Goal: Transaction & Acquisition: Obtain resource

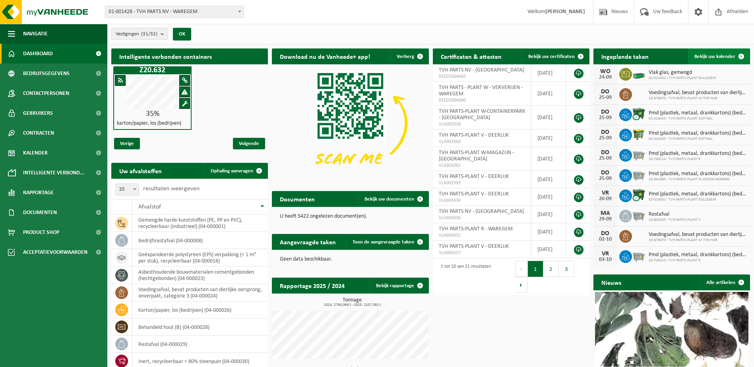
click at [741, 54] on span at bounding box center [741, 56] width 16 height 16
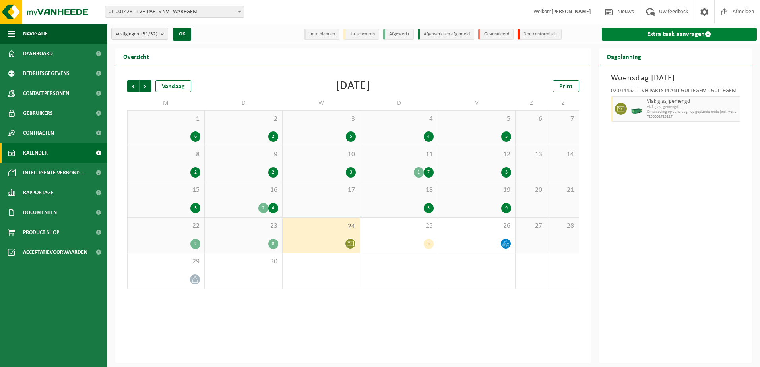
click at [705, 31] on span at bounding box center [708, 34] width 6 height 6
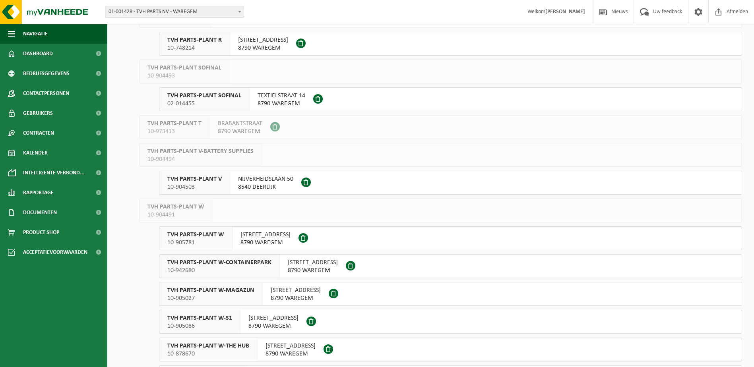
scroll to position [517, 0]
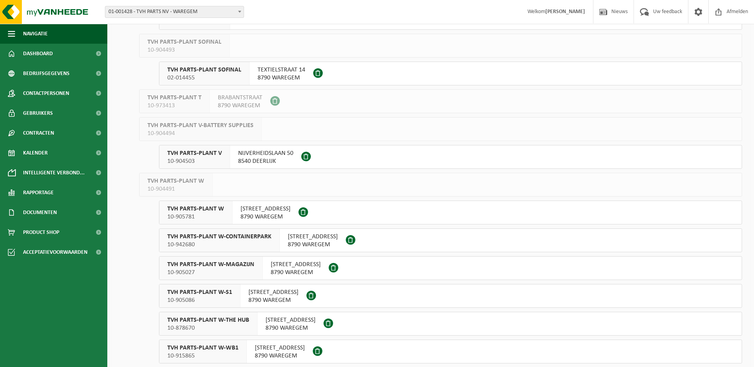
click at [191, 163] on span "10-904503" at bounding box center [194, 161] width 54 height 8
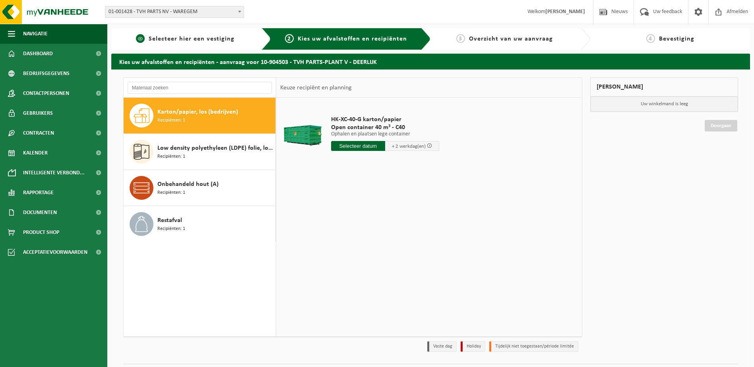
click at [216, 39] on span "Selecteer hier een vestiging" at bounding box center [192, 39] width 86 height 6
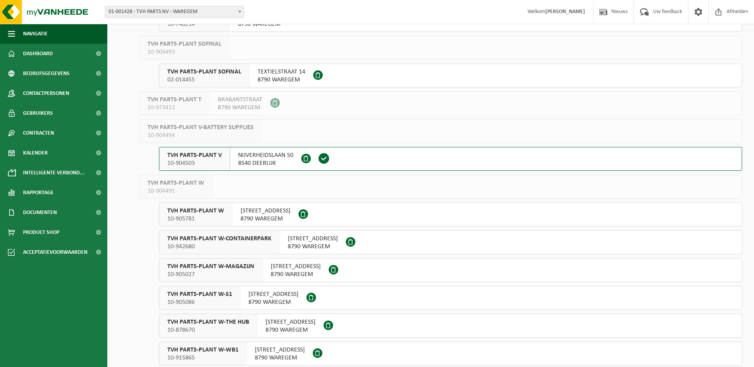
scroll to position [517, 0]
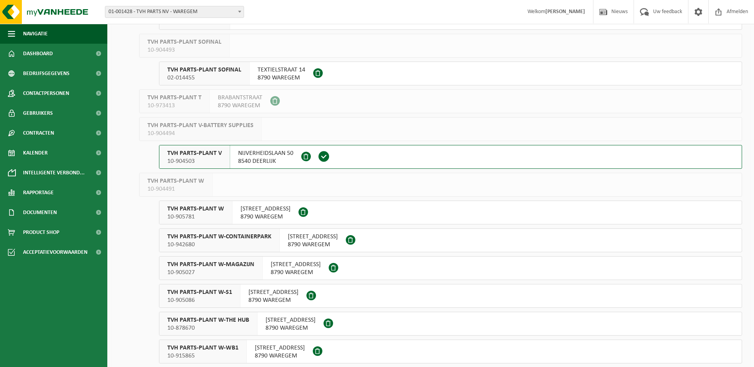
click at [197, 72] on span "TVH PARTS-PLANT SOFINAL" at bounding box center [204, 70] width 74 height 8
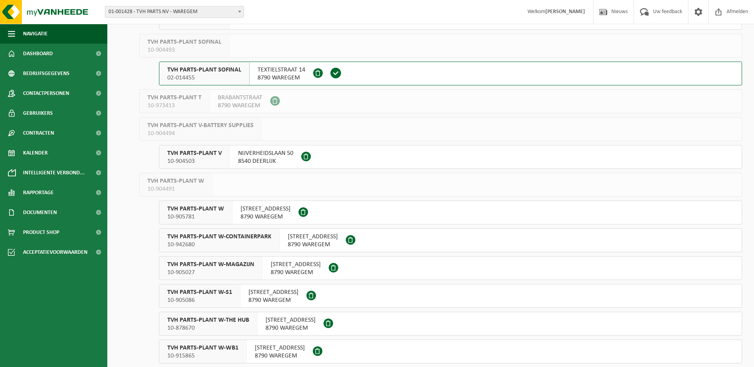
click at [211, 160] on span "10-904503" at bounding box center [194, 161] width 54 height 8
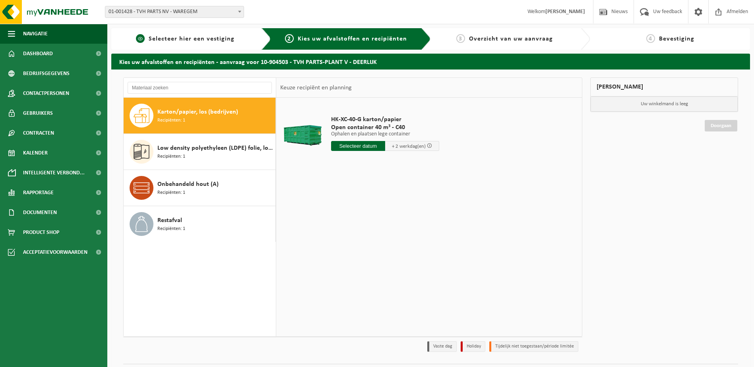
click at [166, 42] on span "Selecteer hier een vestiging" at bounding box center [192, 39] width 86 height 6
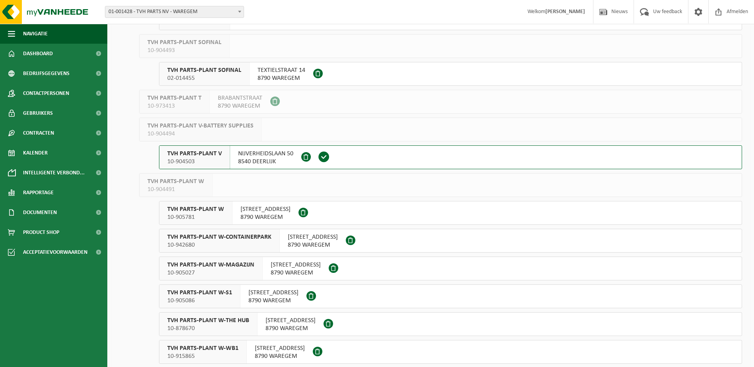
scroll to position [517, 0]
click at [208, 156] on span "TVH PARTS-PLANT V" at bounding box center [194, 153] width 54 height 8
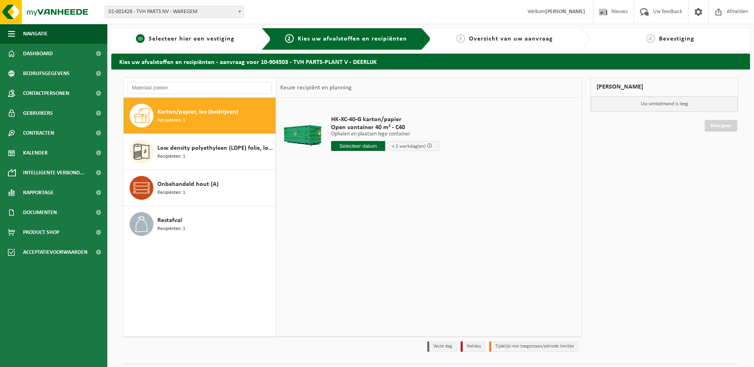
click at [169, 37] on span "Selecteer hier een vestiging" at bounding box center [192, 39] width 86 height 6
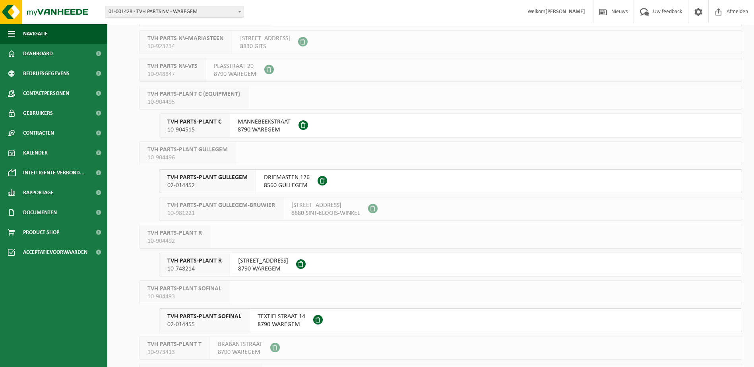
scroll to position [278, 0]
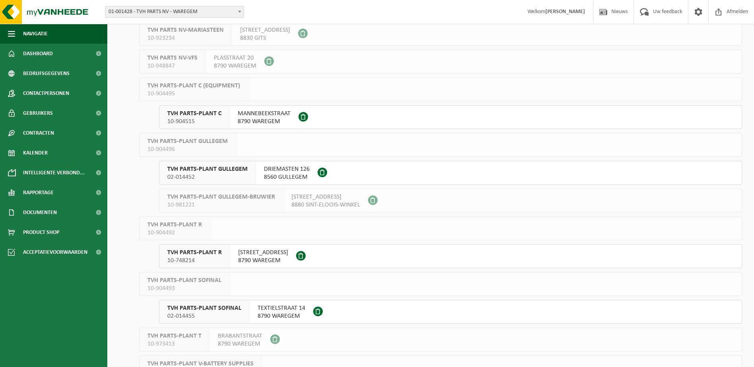
click at [245, 319] on div "TVH PARTS-PLANT SOFINAL 02-014455" at bounding box center [204, 312] width 90 height 23
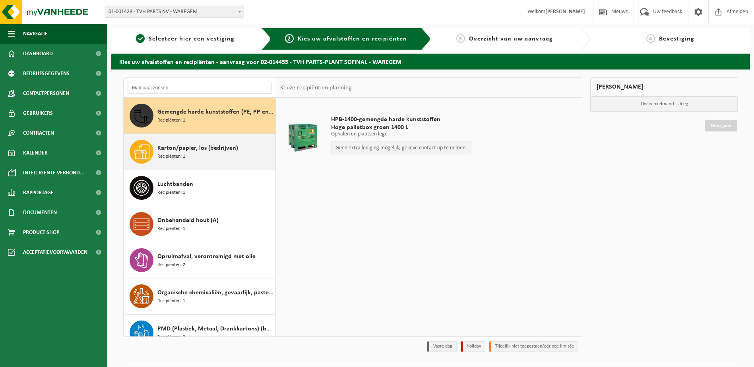
click at [222, 150] on span "Karton/papier, los (bedrijven)" at bounding box center [197, 149] width 81 height 10
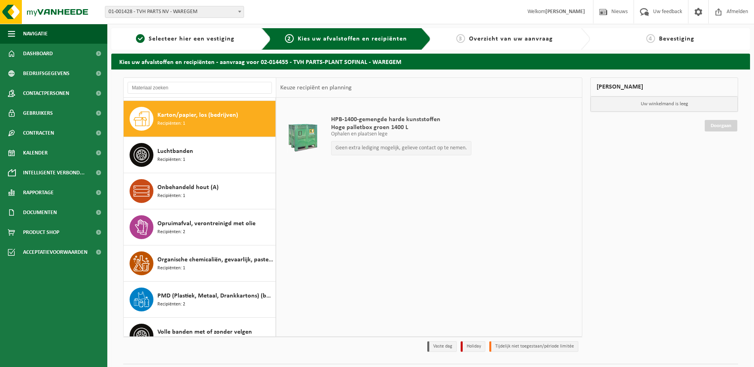
scroll to position [36, 0]
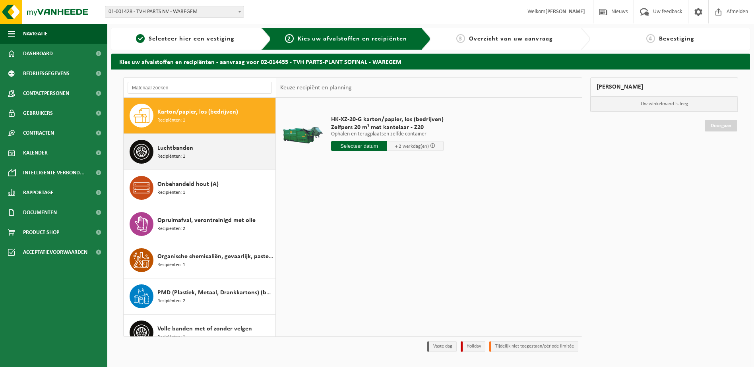
click at [186, 154] on div "Luchtbanden Recipiënten: 1" at bounding box center [215, 152] width 116 height 24
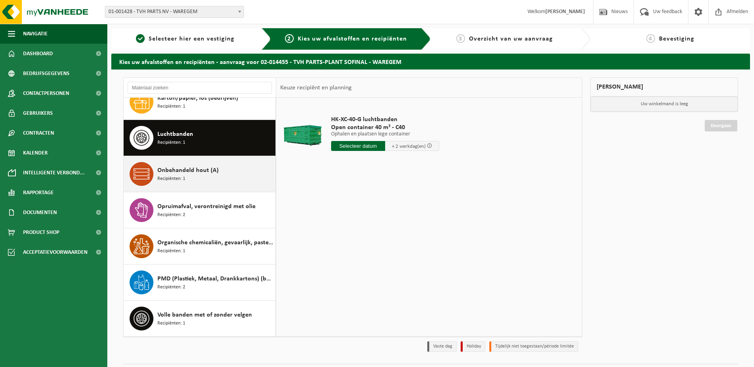
click at [187, 180] on div "Onbehandeld hout (A) Recipiënten: 1" at bounding box center [215, 174] width 116 height 24
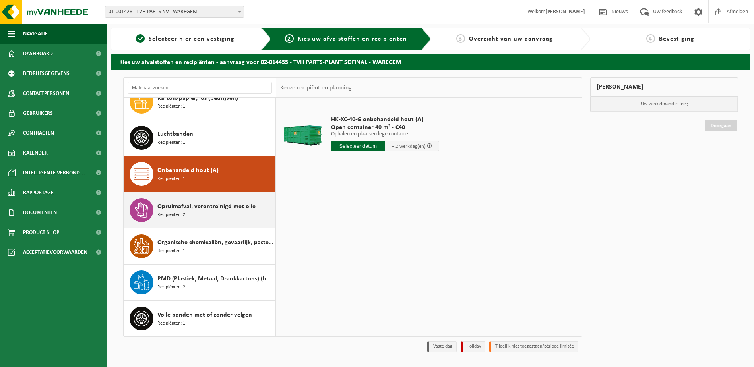
click at [210, 209] on span "Opruimafval, verontreinigd met olie" at bounding box center [206, 207] width 98 height 10
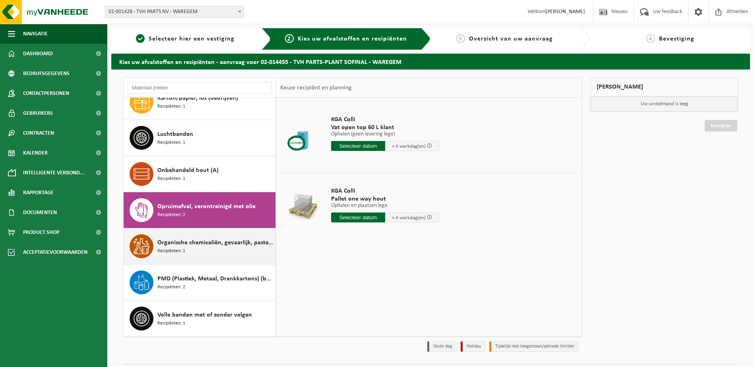
click at [196, 249] on div "Organische chemicaliën, gevaarlijk, pasteus Recipiënten: 1" at bounding box center [215, 247] width 116 height 24
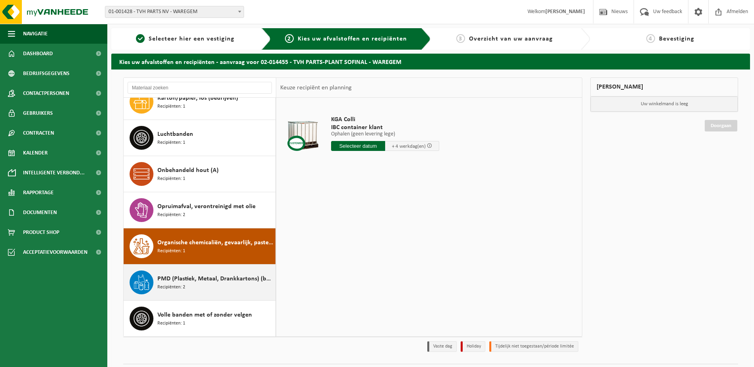
click at [186, 282] on span "PMD (Plastiek, Metaal, Drankkartons) (bedrijven)" at bounding box center [215, 279] width 116 height 10
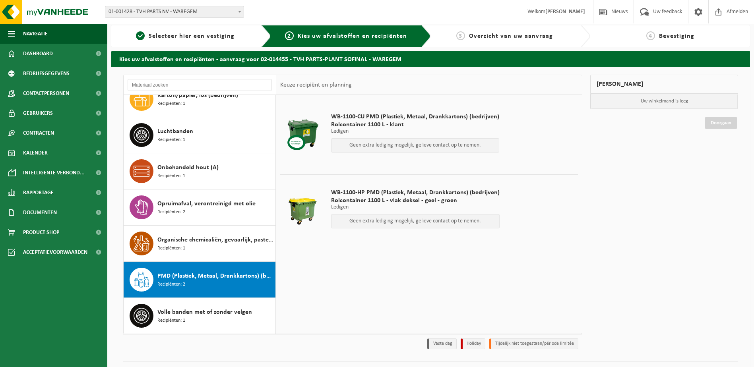
scroll to position [21, 0]
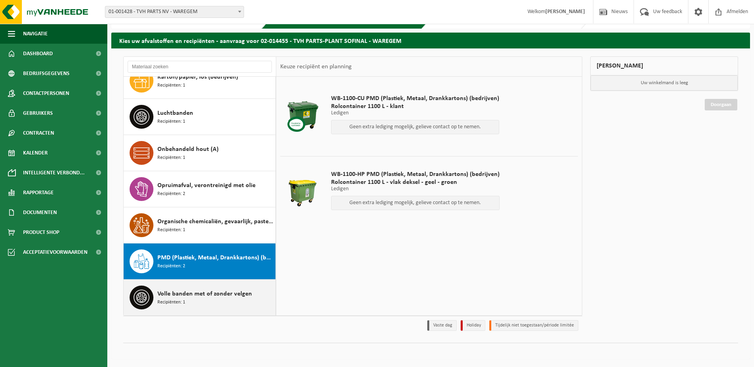
click at [211, 295] on span "Volle banden met of zonder velgen" at bounding box center [204, 294] width 95 height 10
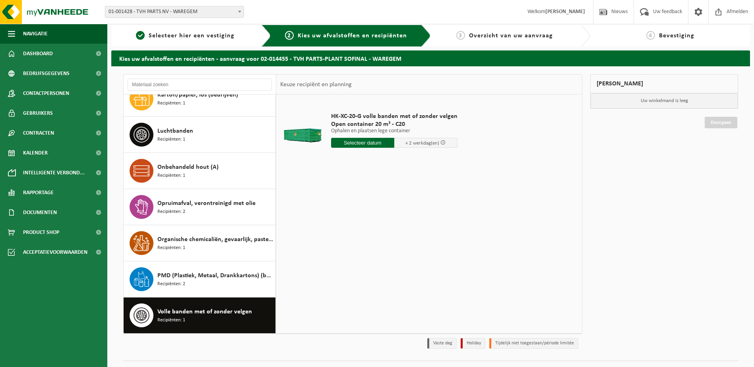
scroll to position [0, 0]
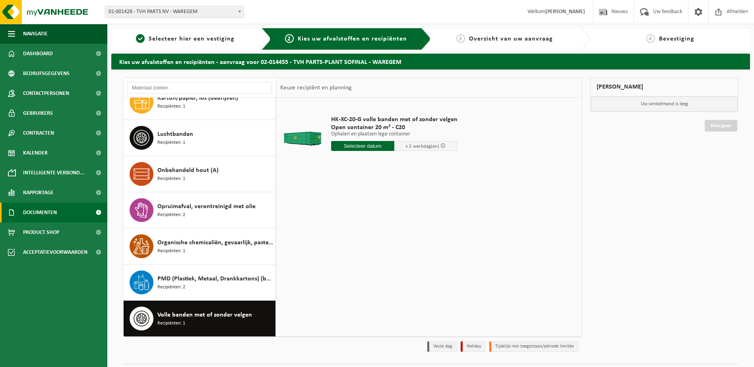
click at [40, 210] on span "Documenten" at bounding box center [40, 213] width 34 height 20
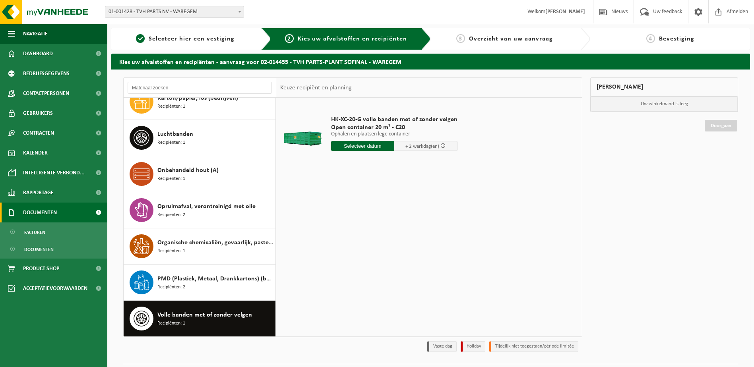
click at [40, 210] on span "Documenten" at bounding box center [40, 213] width 34 height 20
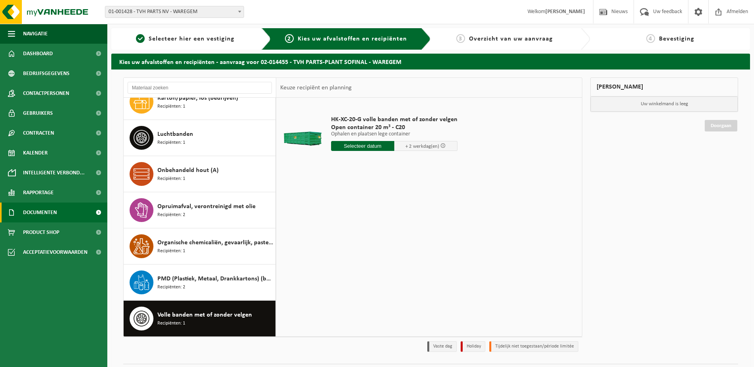
click at [43, 215] on span "Documenten" at bounding box center [40, 213] width 34 height 20
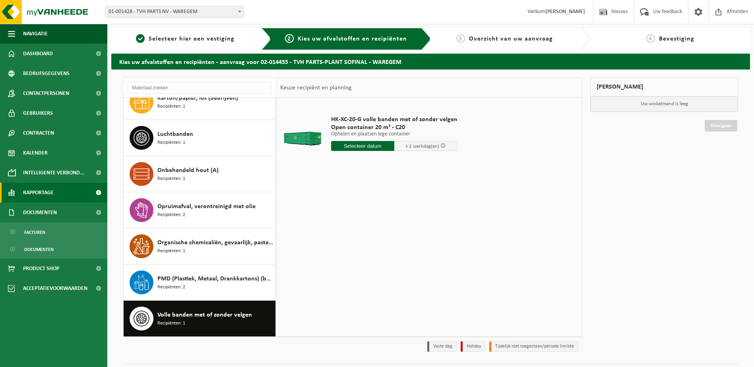
click at [42, 198] on span "Rapportage" at bounding box center [38, 193] width 31 height 20
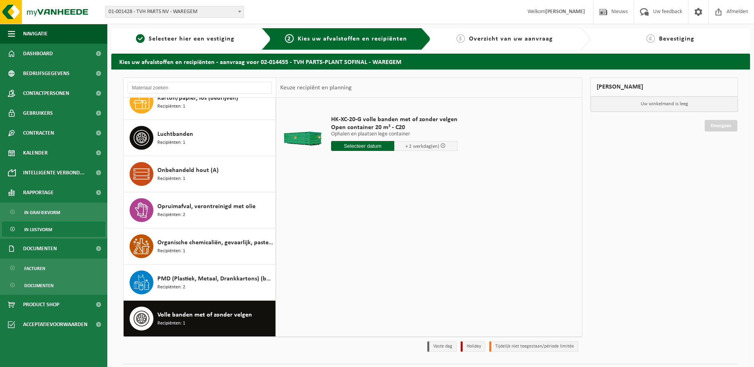
click at [38, 231] on span "In lijstvorm" at bounding box center [38, 229] width 28 height 15
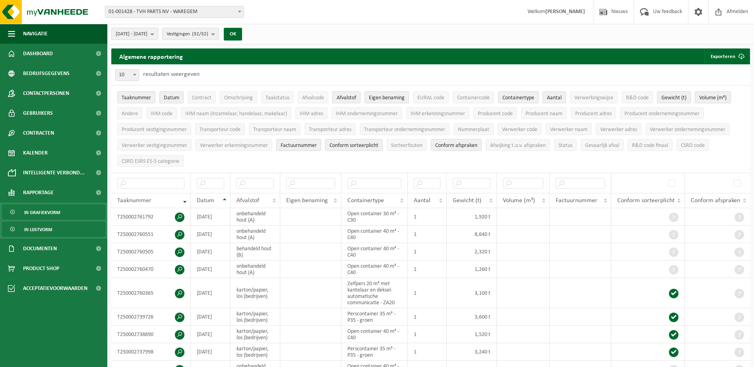
click at [41, 209] on span "In grafiekvorm" at bounding box center [42, 212] width 36 height 15
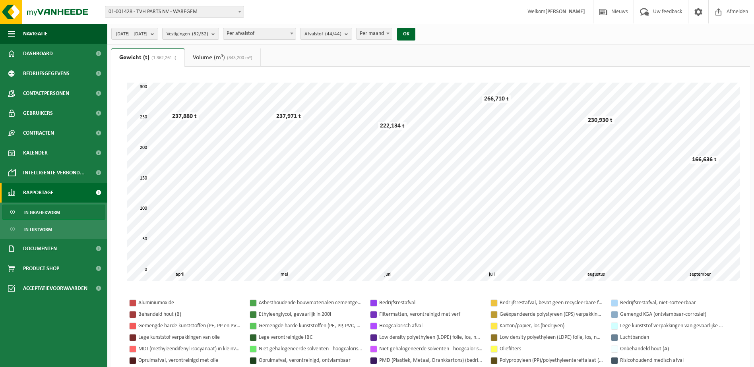
click at [392, 32] on span at bounding box center [388, 33] width 8 height 10
select select "3"
click at [158, 34] on b "submit" at bounding box center [154, 33] width 7 height 11
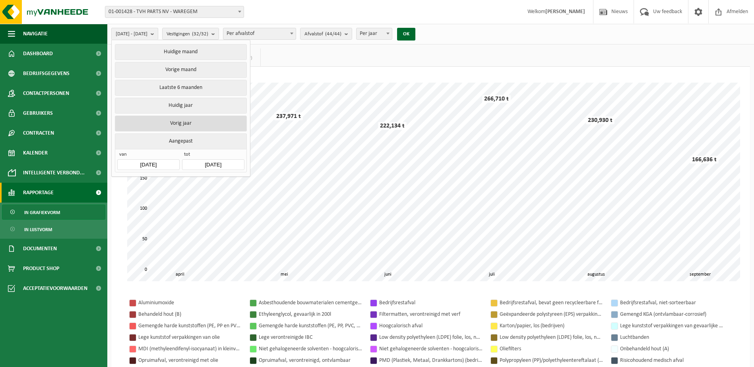
click at [176, 121] on button "Vorig jaar" at bounding box center [181, 124] width 132 height 16
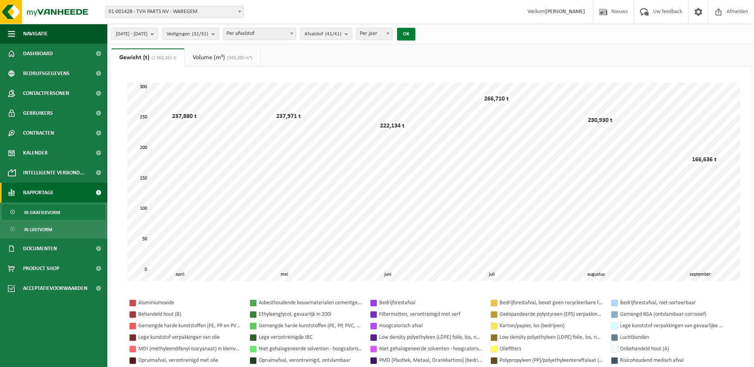
click at [415, 30] on button "OK" at bounding box center [406, 34] width 18 height 13
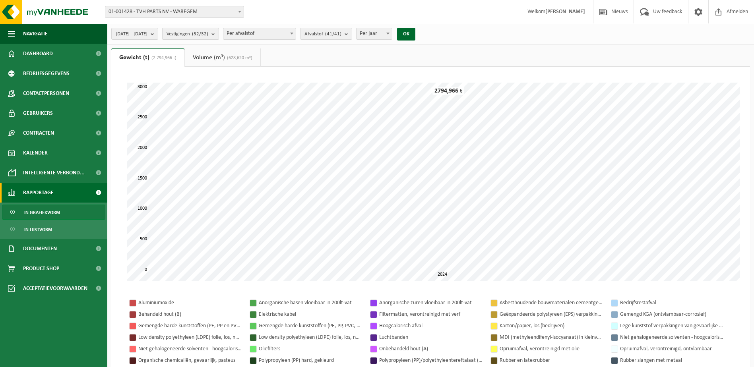
click at [219, 35] on b "submit" at bounding box center [214, 33] width 7 height 11
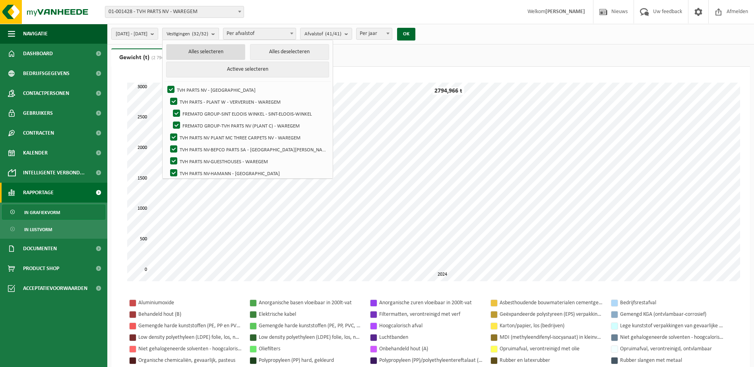
click at [233, 54] on button "Alles selecteren" at bounding box center [205, 52] width 79 height 16
click at [290, 50] on button "Alles deselecteren" at bounding box center [289, 52] width 79 height 16
checkbox input "false"
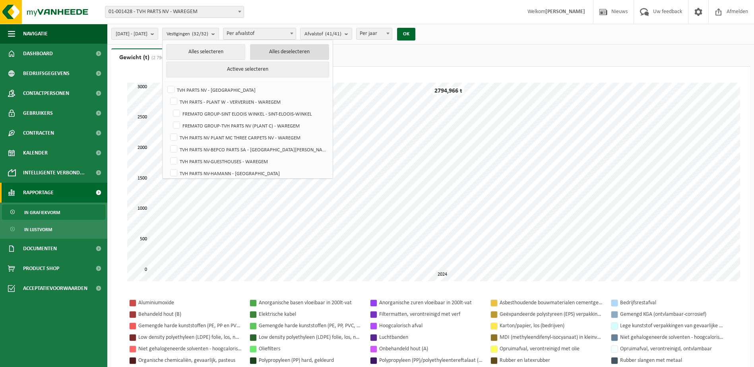
checkbox input "false"
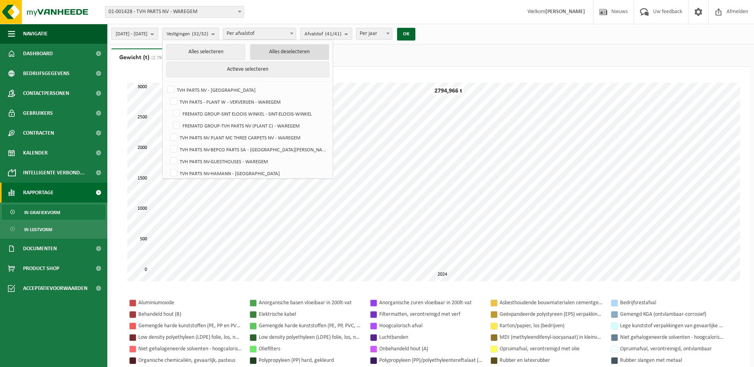
checkbox input "false"
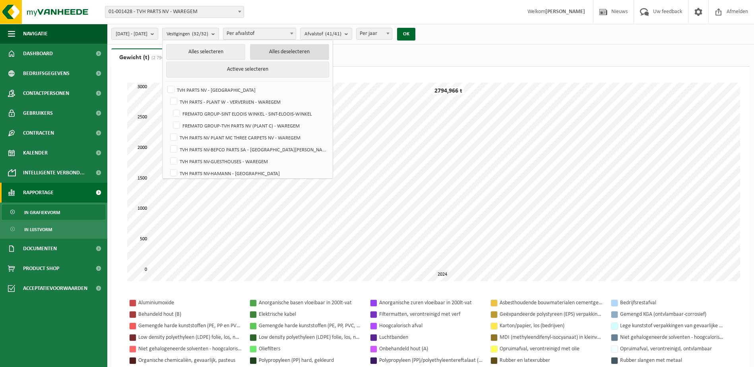
checkbox input "false"
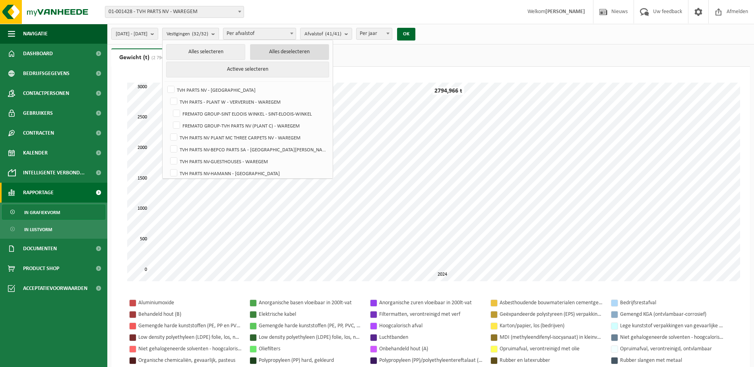
checkbox input "false"
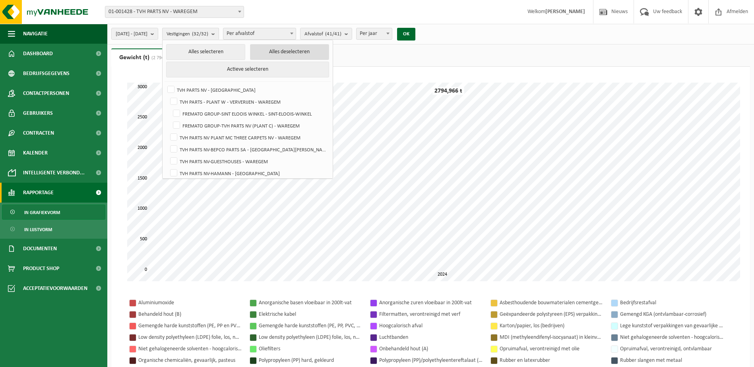
checkbox input "false"
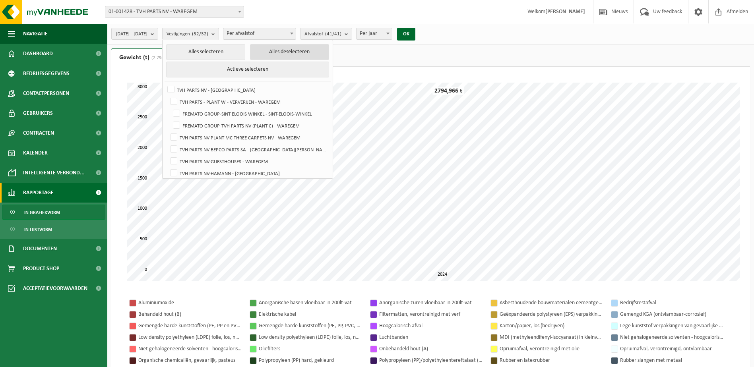
checkbox input "false"
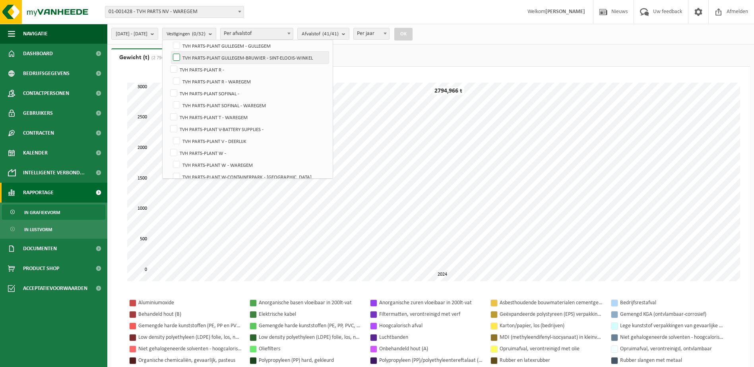
scroll to position [199, 0]
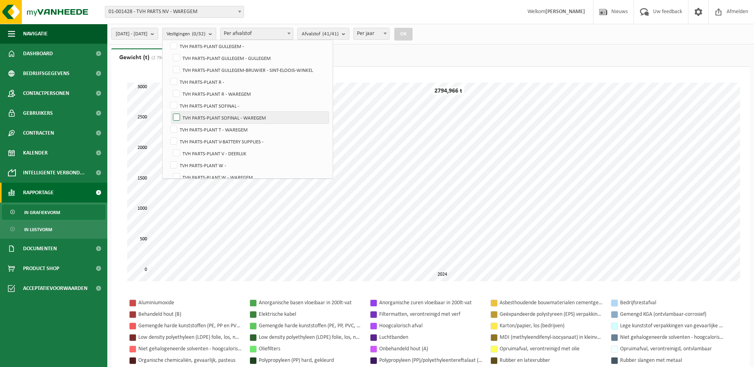
click at [195, 116] on label "TVH PARTS-PLANT SOFINAL - WAREGEM" at bounding box center [249, 118] width 157 height 12
click at [170, 112] on input "TVH PARTS-PLANT SOFINAL - WAREGEM" at bounding box center [170, 111] width 0 height 0
checkbox input "true"
click at [192, 105] on label "TVH PARTS-PLANT SOFINAL -" at bounding box center [249, 106] width 160 height 12
click at [167, 100] on input "TVH PARTS-PLANT SOFINAL -" at bounding box center [167, 99] width 0 height 0
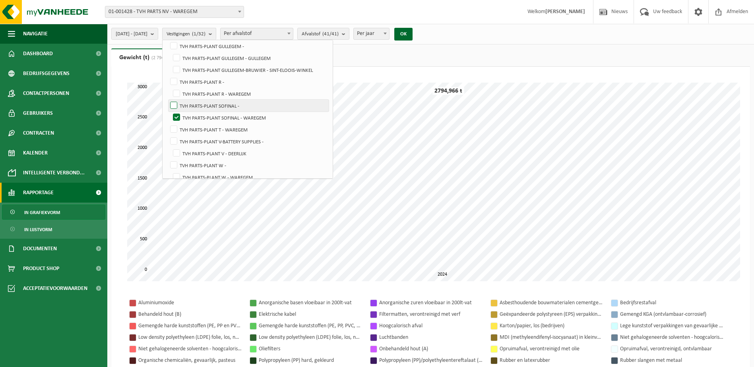
checkbox input "true"
click at [413, 33] on button "OK" at bounding box center [403, 34] width 18 height 13
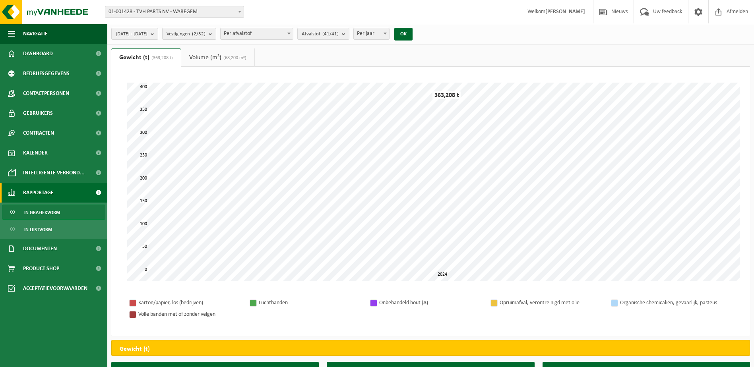
click at [45, 192] on span "Rapportage" at bounding box center [38, 193] width 31 height 20
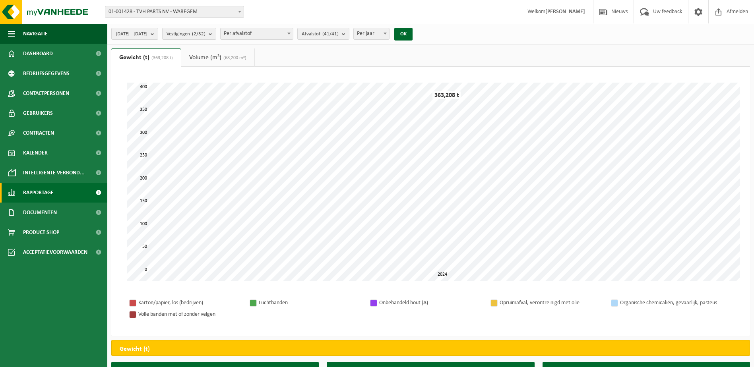
click at [30, 190] on span "Rapportage" at bounding box center [38, 193] width 31 height 20
click at [43, 231] on span "In lijstvorm" at bounding box center [38, 229] width 28 height 15
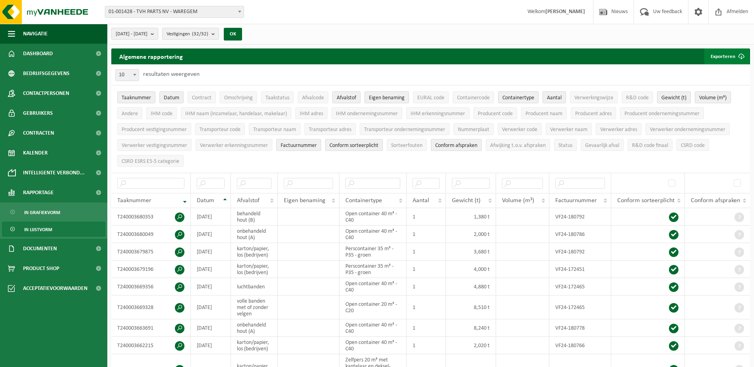
click at [734, 54] on span "submit" at bounding box center [741, 56] width 16 height 16
click at [704, 89] on link "Alle beschikbare kolommen" at bounding box center [713, 88] width 72 height 16
click at [725, 88] on link "Alle beschikbare kolommen" at bounding box center [713, 88] width 72 height 16
